Goal: Find specific page/section: Find specific page/section

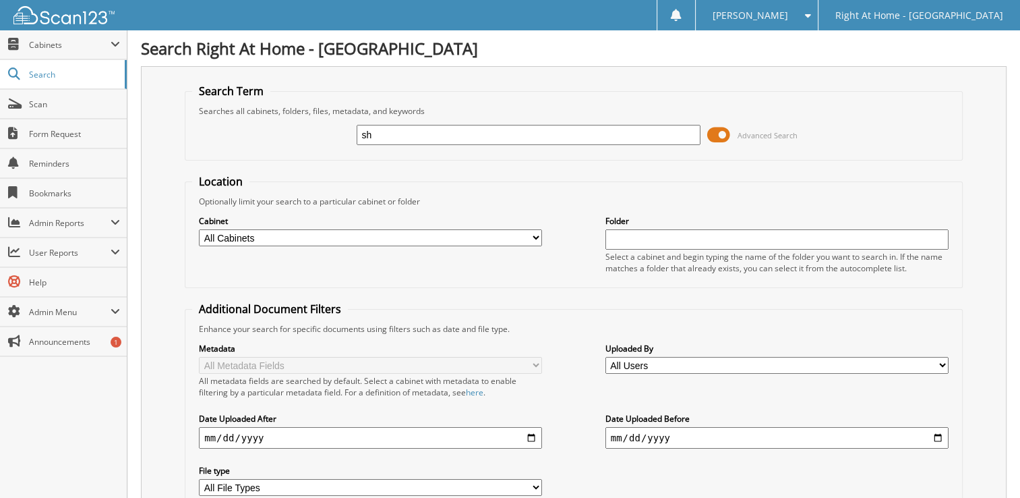
type input "s"
type input "[PERSON_NAME]"
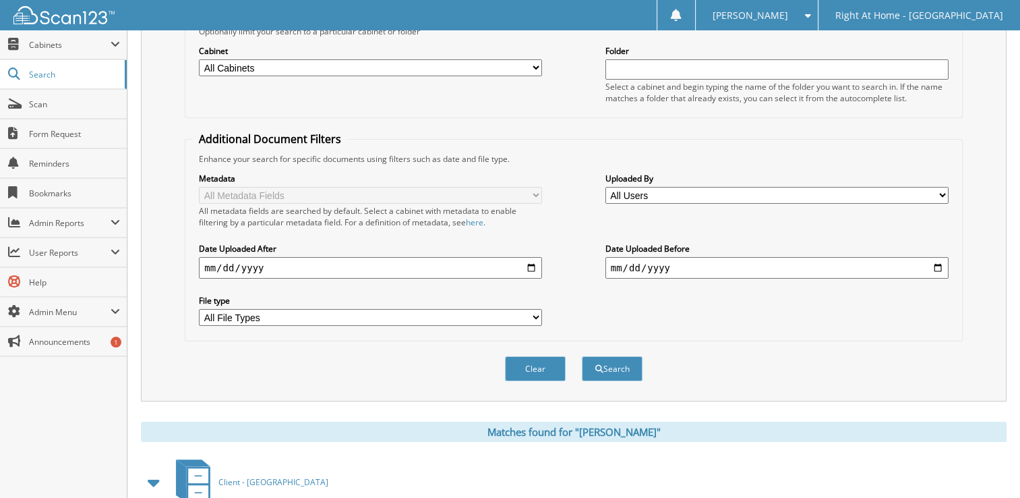
scroll to position [242, 0]
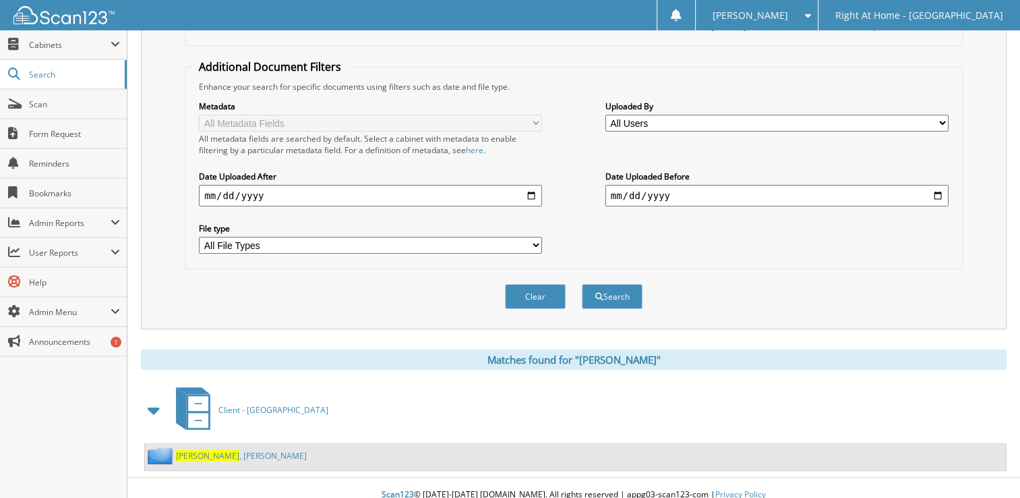
click at [215, 450] on link "Schirg , Robert" at bounding box center [241, 455] width 131 height 11
